Goal: Task Accomplishment & Management: Manage account settings

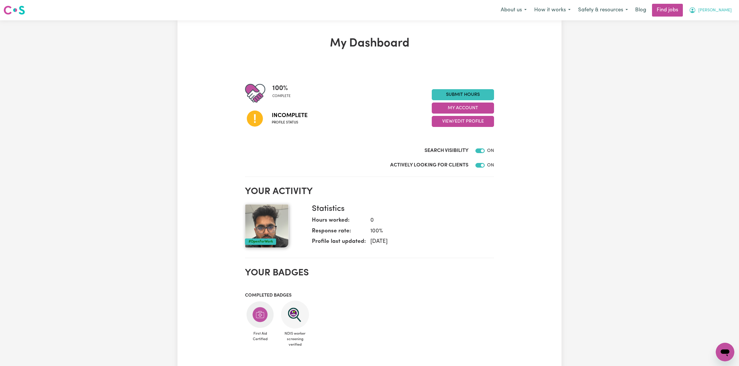
click at [723, 10] on span "[PERSON_NAME]" at bounding box center [714, 10] width 33 height 6
click at [718, 42] on link "Logout" at bounding box center [712, 44] width 46 height 11
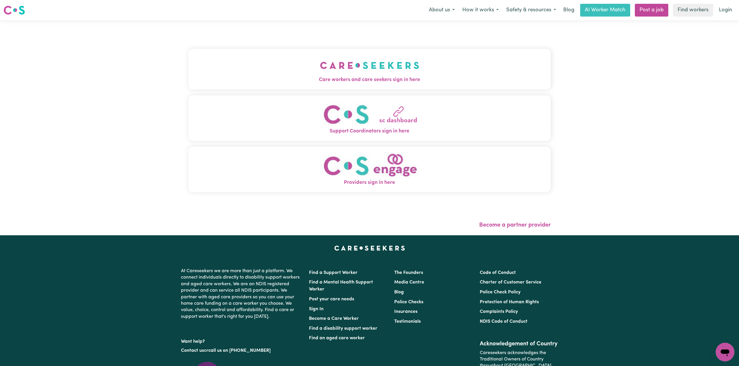
click at [336, 63] on img "Care workers and care seekers sign in here" at bounding box center [369, 66] width 99 height 22
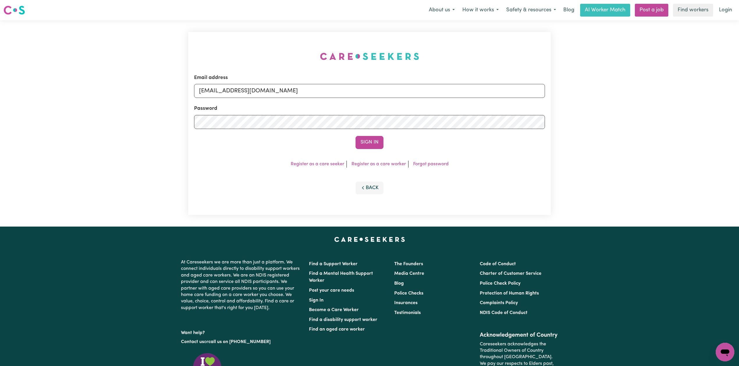
click at [297, 98] on form "Email address [EMAIL_ADDRESS][DOMAIN_NAME] Password Sign In" at bounding box center [369, 111] width 351 height 75
click at [264, 88] on input "[EMAIL_ADDRESS][DOMAIN_NAME]" at bounding box center [369, 91] width 351 height 14
drag, startPoint x: 229, startPoint y: 91, endPoint x: 385, endPoint y: 104, distance: 156.4
click at [385, 104] on form "Email address Superuser~[EMAIL_ADDRESS][DOMAIN_NAME] Password Sign In" at bounding box center [369, 111] width 351 height 75
type input "Superuser~[EMAIL_ADDRESS][DOMAIN_NAME]"
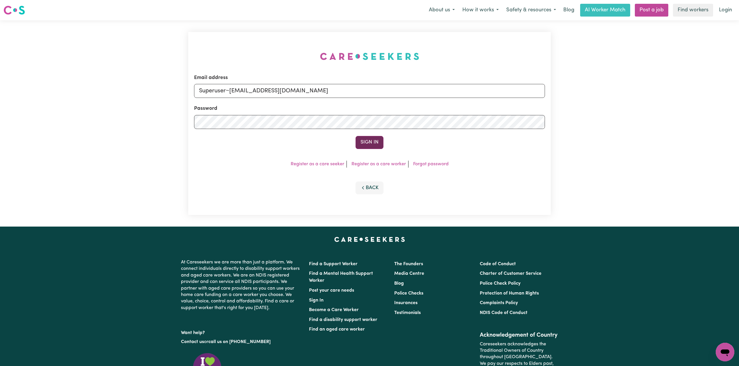
click at [362, 144] on button "Sign In" at bounding box center [369, 142] width 28 height 13
